Goal: Answer question/provide support

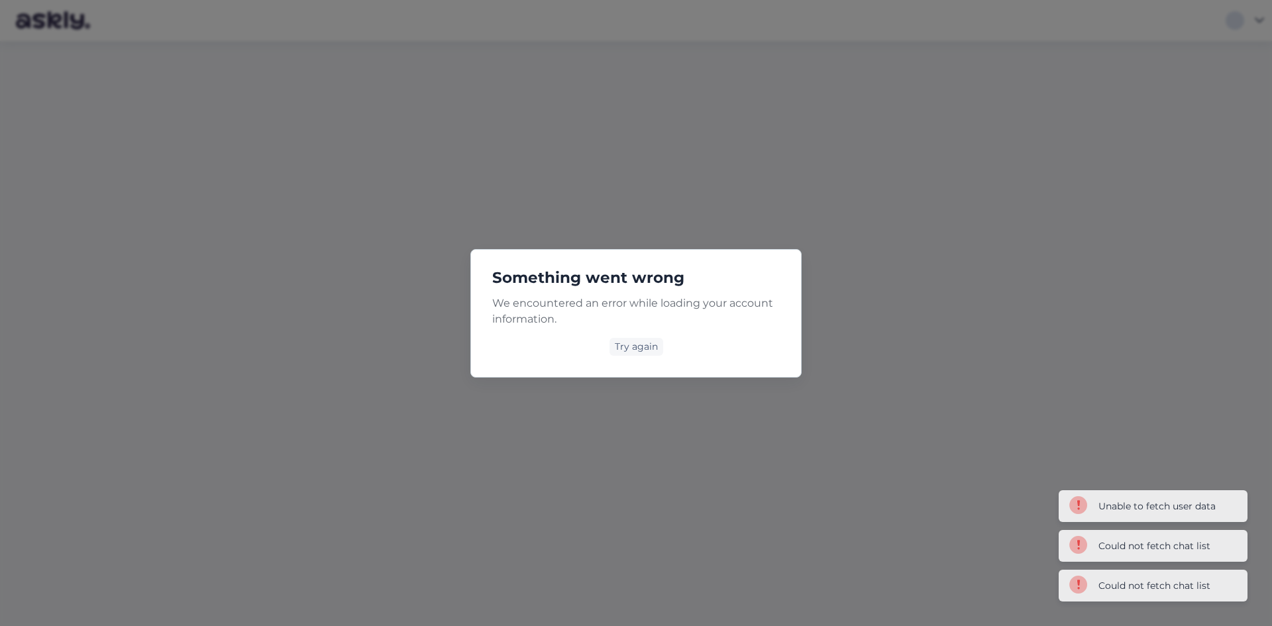
drag, startPoint x: 639, startPoint y: 343, endPoint x: 664, endPoint y: 419, distance: 80.1
click at [639, 343] on div "Try again" at bounding box center [637, 347] width 54 height 18
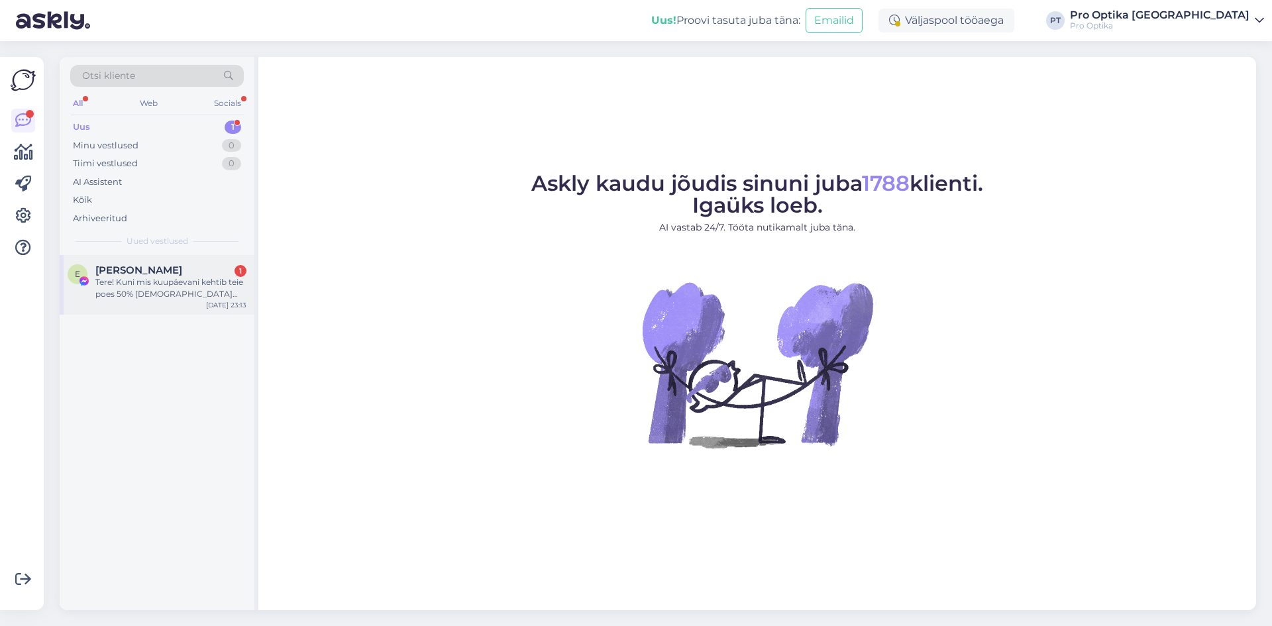
click at [164, 262] on div "E Ekaterina Obuhova 1 Tere! Kuni mis kuupäevani kehtib teie poes 50% allahindlu…" at bounding box center [157, 285] width 195 height 60
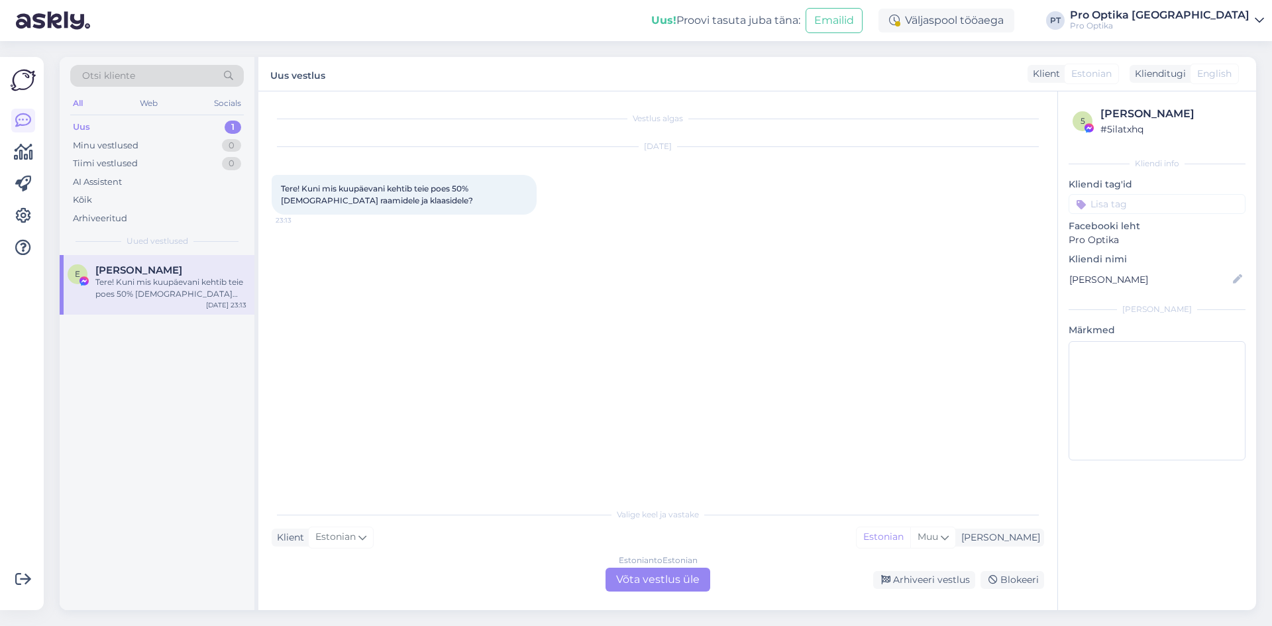
click at [640, 555] on div "Estonian to Estonian" at bounding box center [658, 561] width 79 height 12
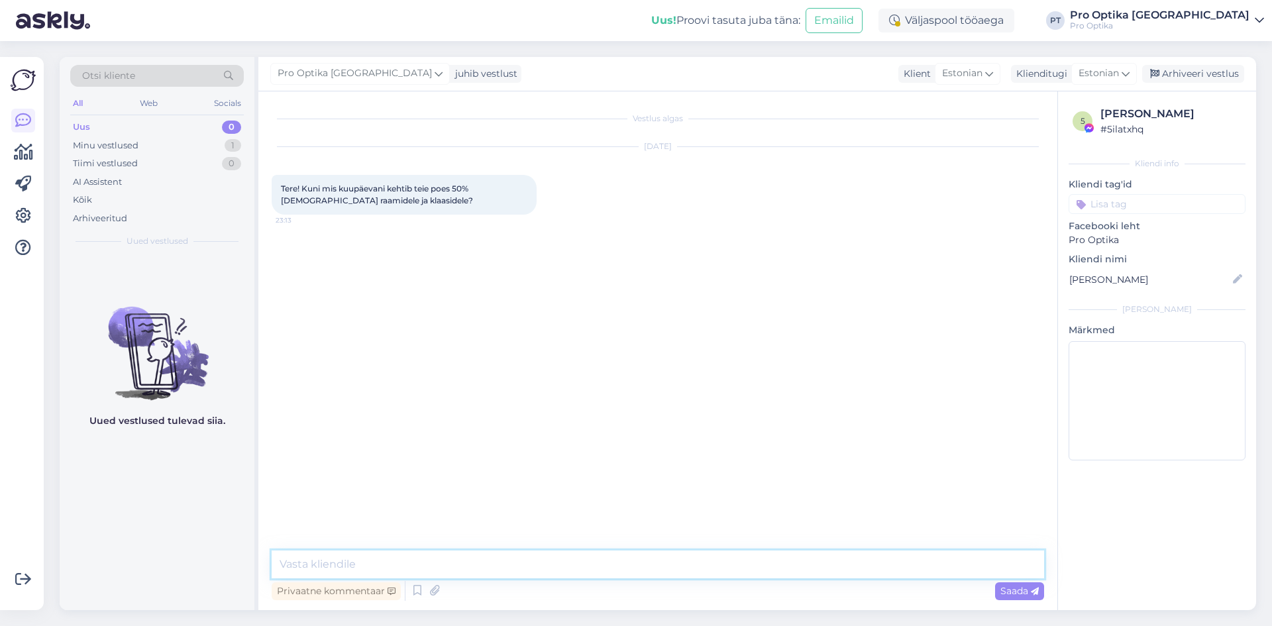
click at [441, 553] on textarea at bounding box center [658, 565] width 773 height 28
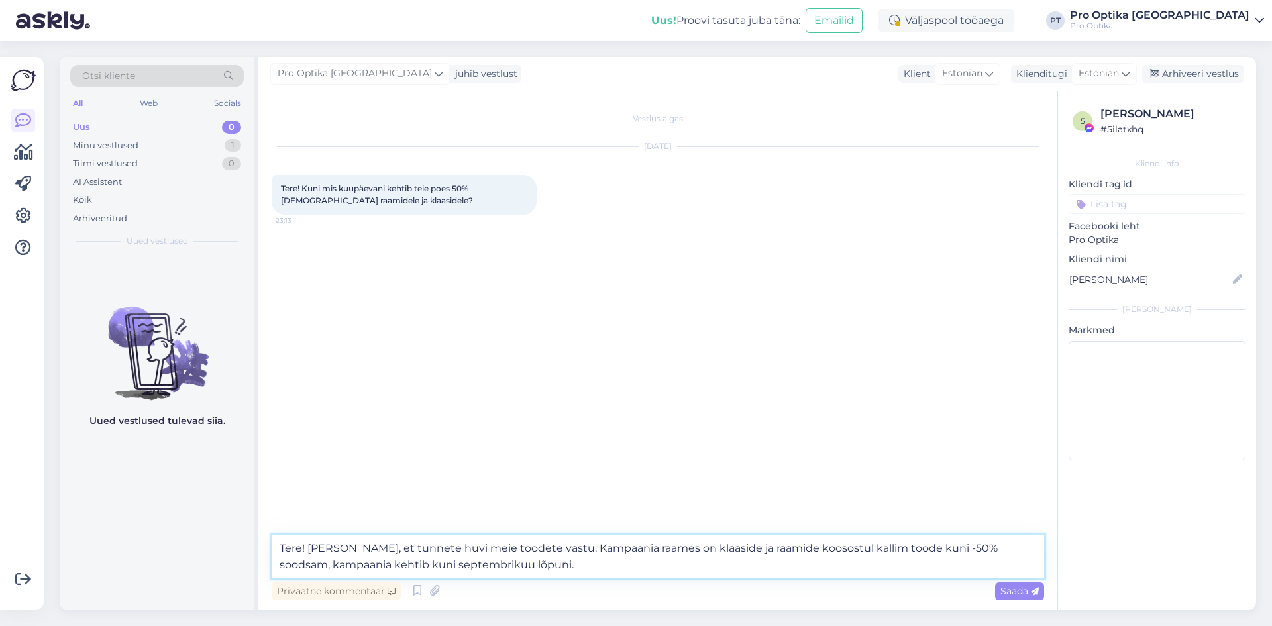
type textarea "Tere! Täname, et tunnete huvi meie toodete vastu. Kampaania raames on klaaside …"
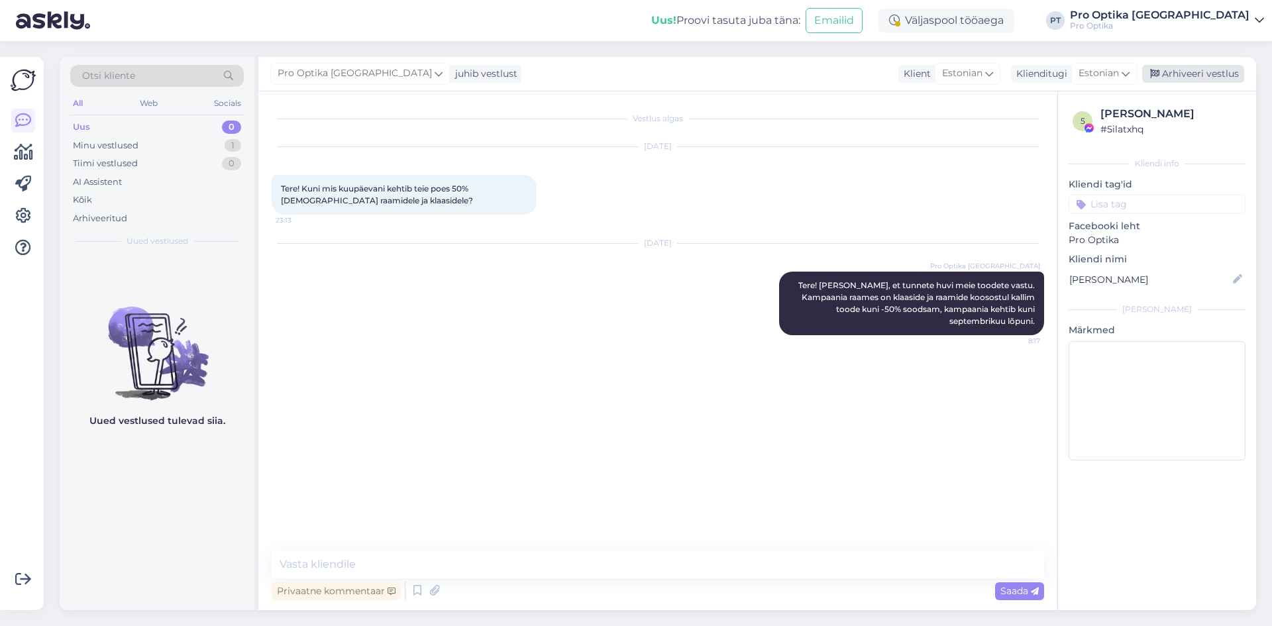
click at [1185, 74] on div "Arhiveeri vestlus" at bounding box center [1193, 74] width 102 height 18
